Goal: Task Accomplishment & Management: Manage account settings

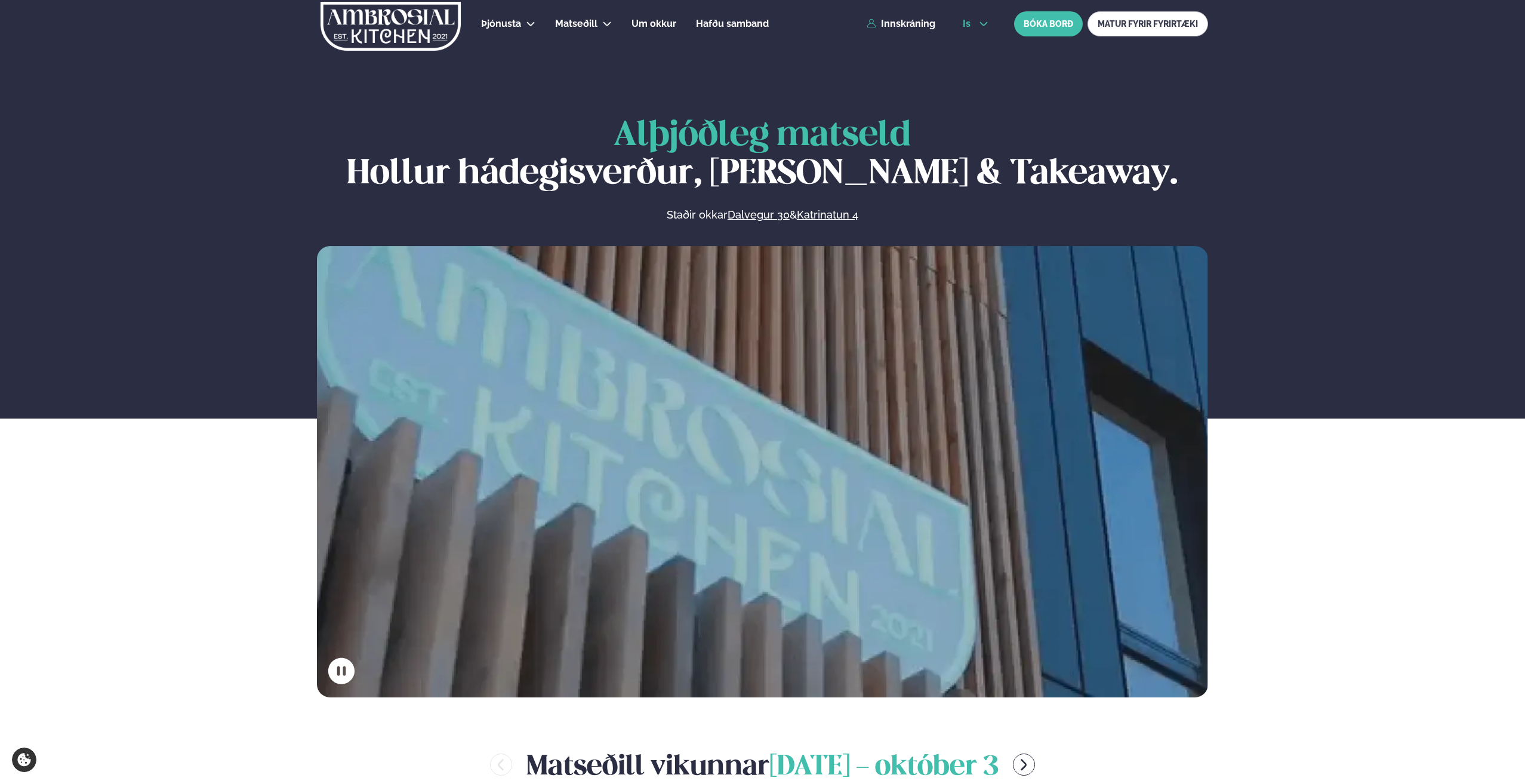
click at [970, 22] on span "is" at bounding box center [969, 24] width 12 height 10
click at [969, 47] on link "en" at bounding box center [976, 45] width 45 height 24
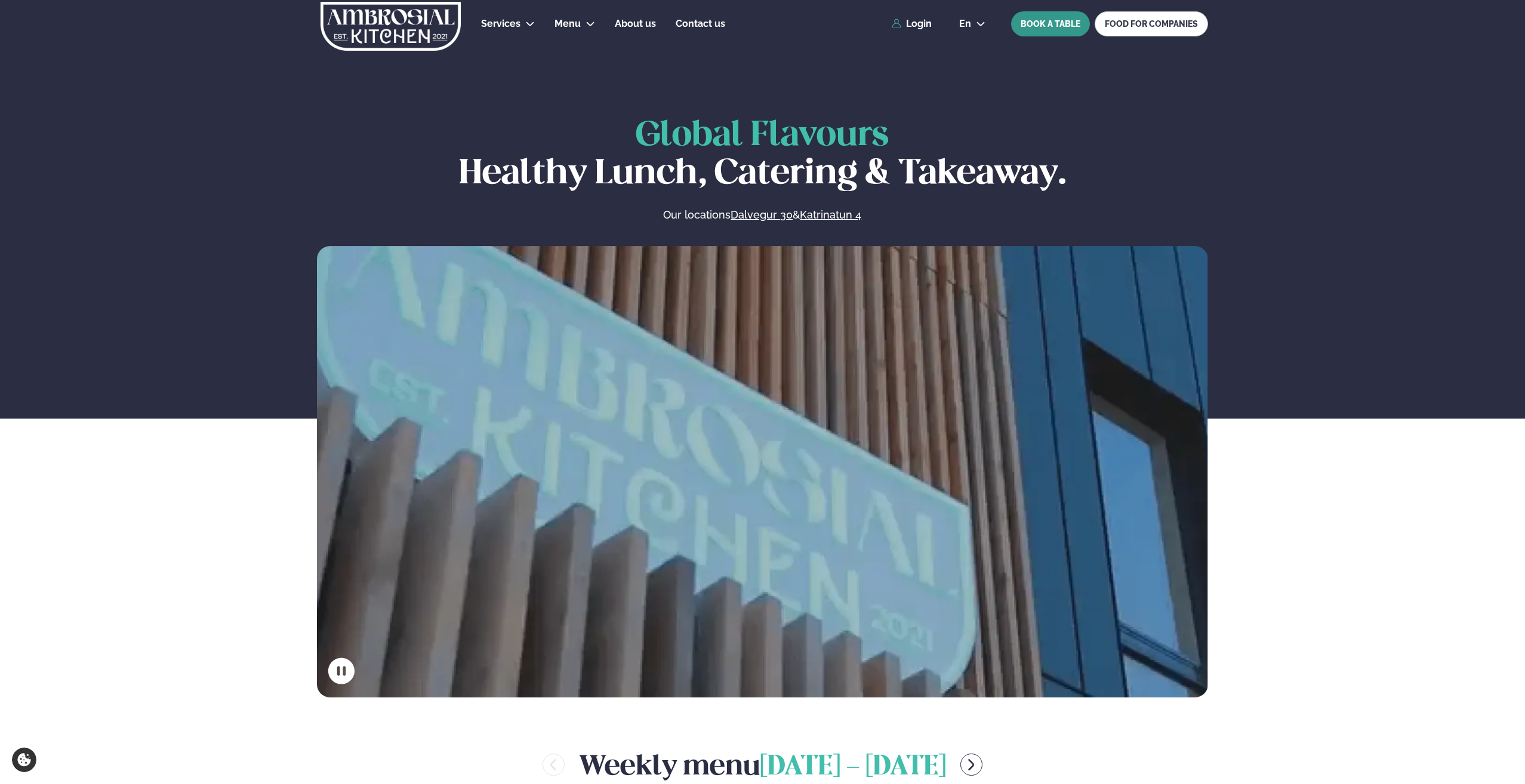
click at [1065, 24] on button "BOOK A TABLE" at bounding box center [1050, 24] width 79 height 25
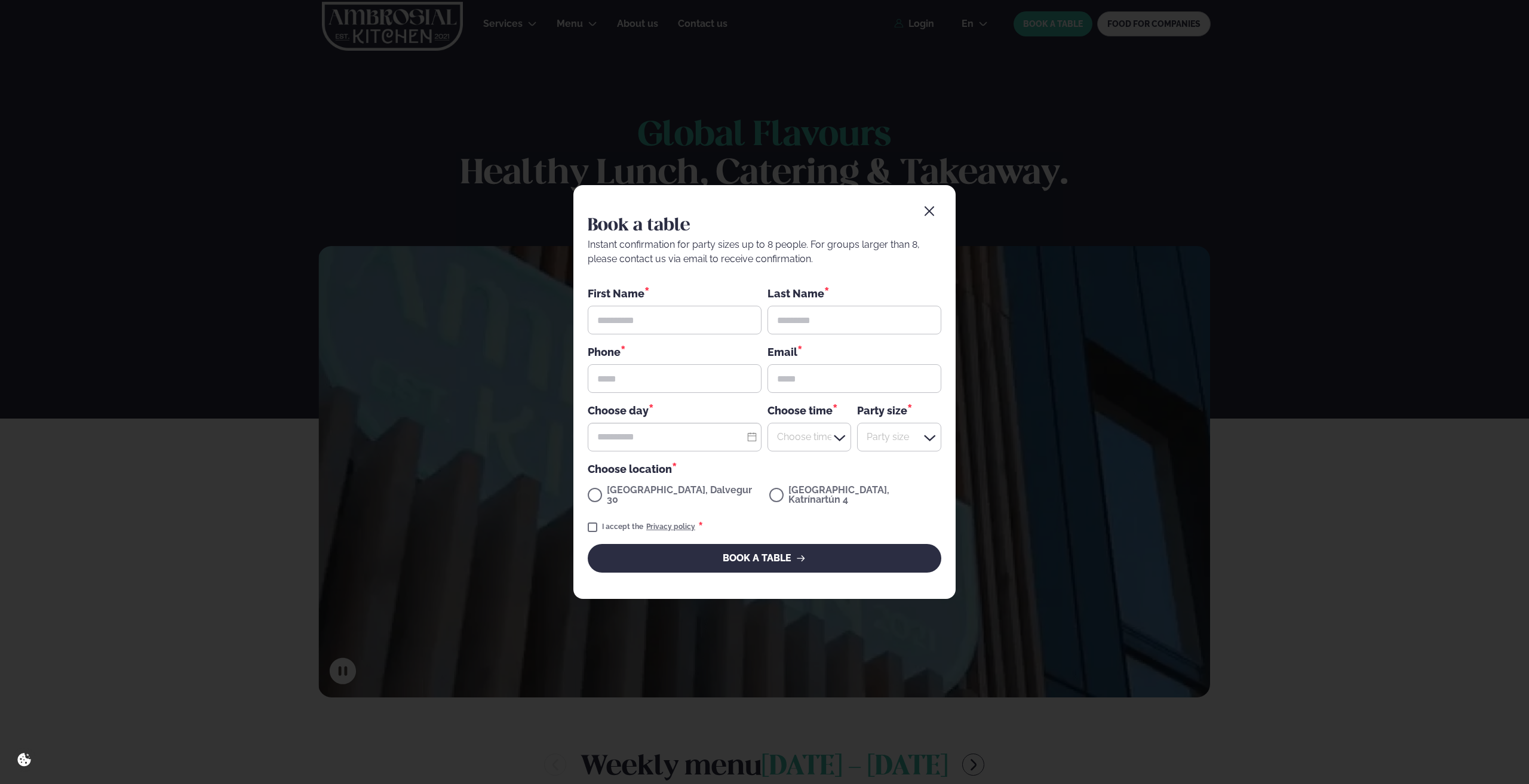
click at [353, 194] on div "Book a table Instant confirmation for party sizes up to 8 people. For groups la…" at bounding box center [764, 392] width 1529 height 784
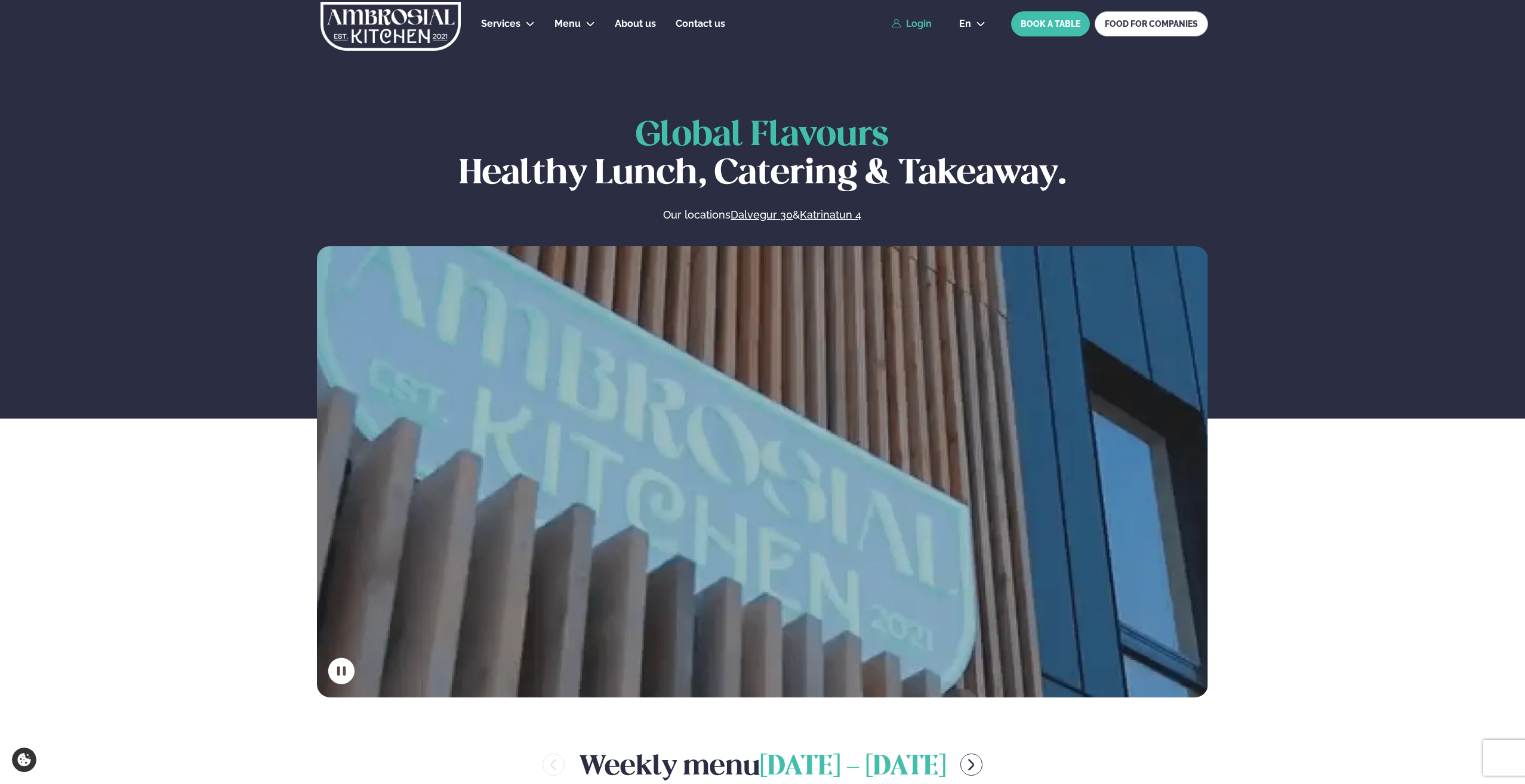
click at [901, 21] on icon at bounding box center [896, 23] width 10 height 10
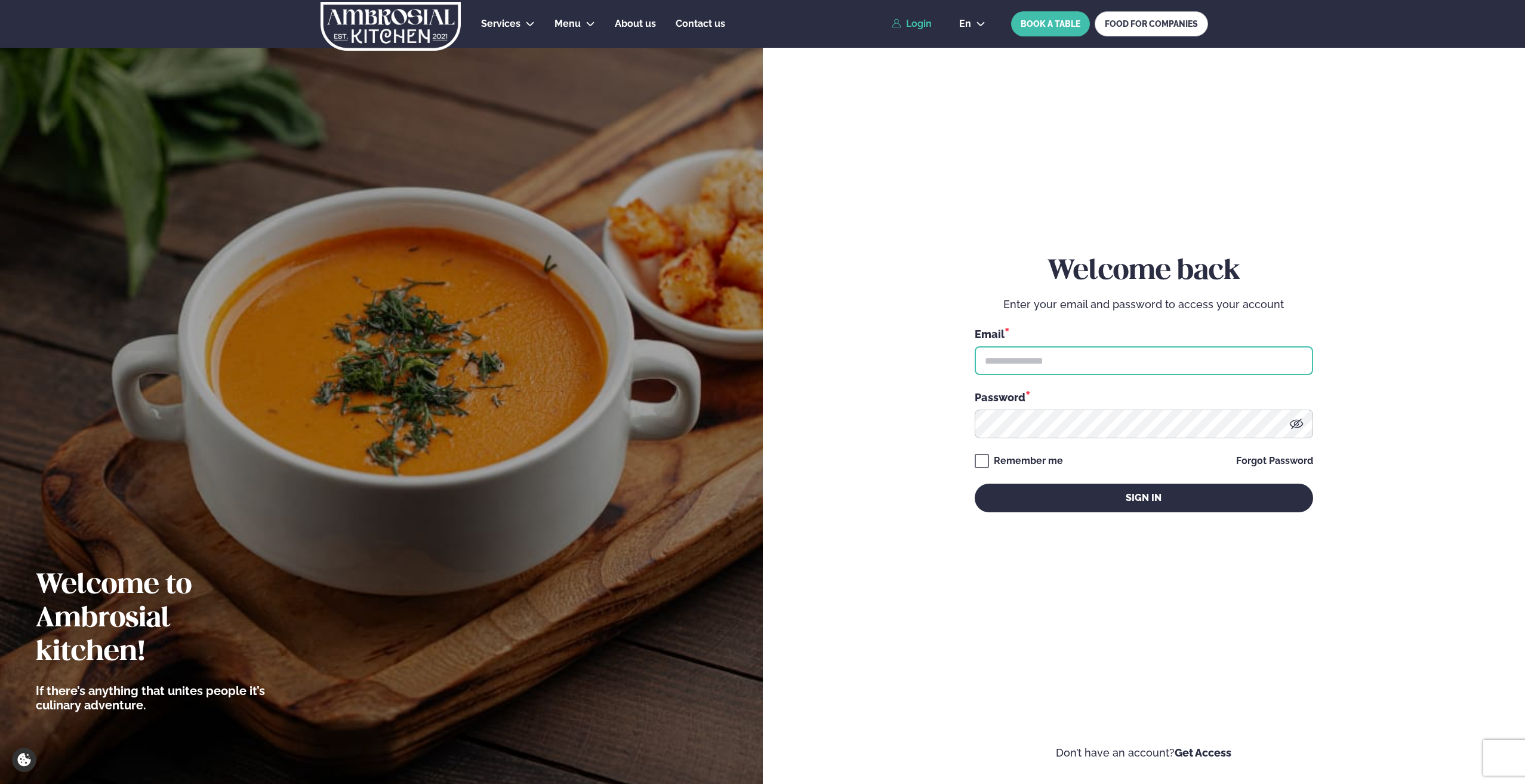
click at [1039, 363] on input "text" at bounding box center [1145, 361] width 339 height 29
type input "**********"
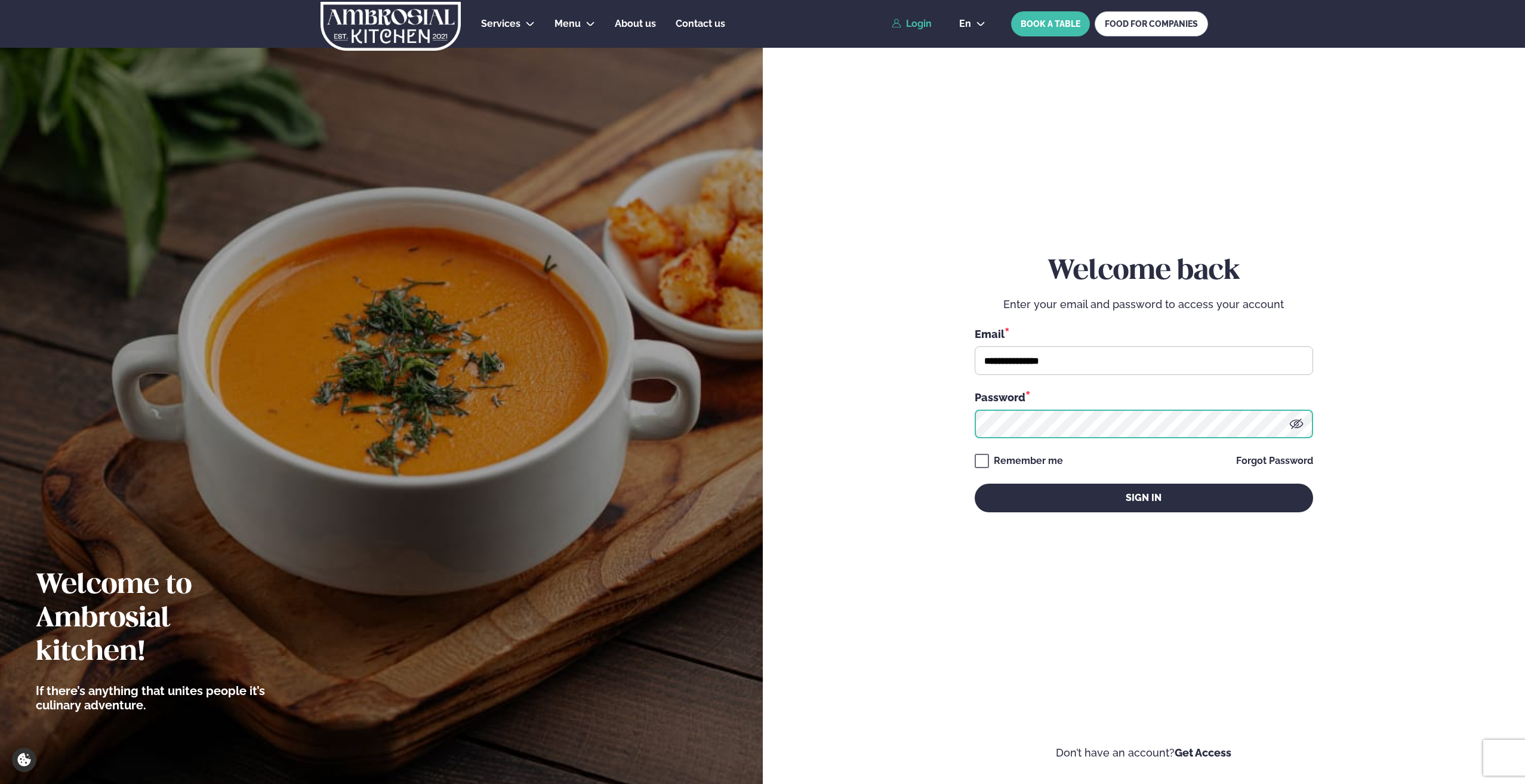
click at [975, 484] on button "Sign in" at bounding box center [1145, 498] width 339 height 29
